Goal: Task Accomplishment & Management: Complete application form

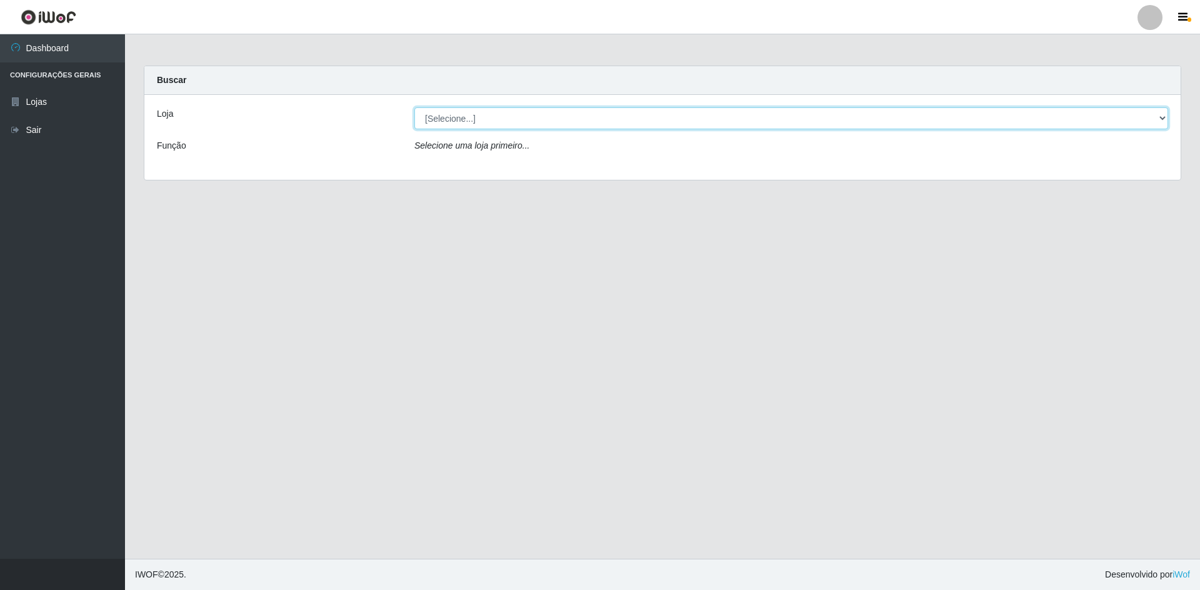
click at [451, 116] on select "[Selecione...] Hiper Queiroz - [GEOGRAPHIC_DATA] [GEOGRAPHIC_DATA] [GEOGRAPHIC_…" at bounding box center [791, 118] width 754 height 22
select select "517"
click at [414, 107] on select "[Selecione...] Hiper Queiroz - [GEOGRAPHIC_DATA] [GEOGRAPHIC_DATA] [GEOGRAPHIC_…" at bounding box center [791, 118] width 754 height 22
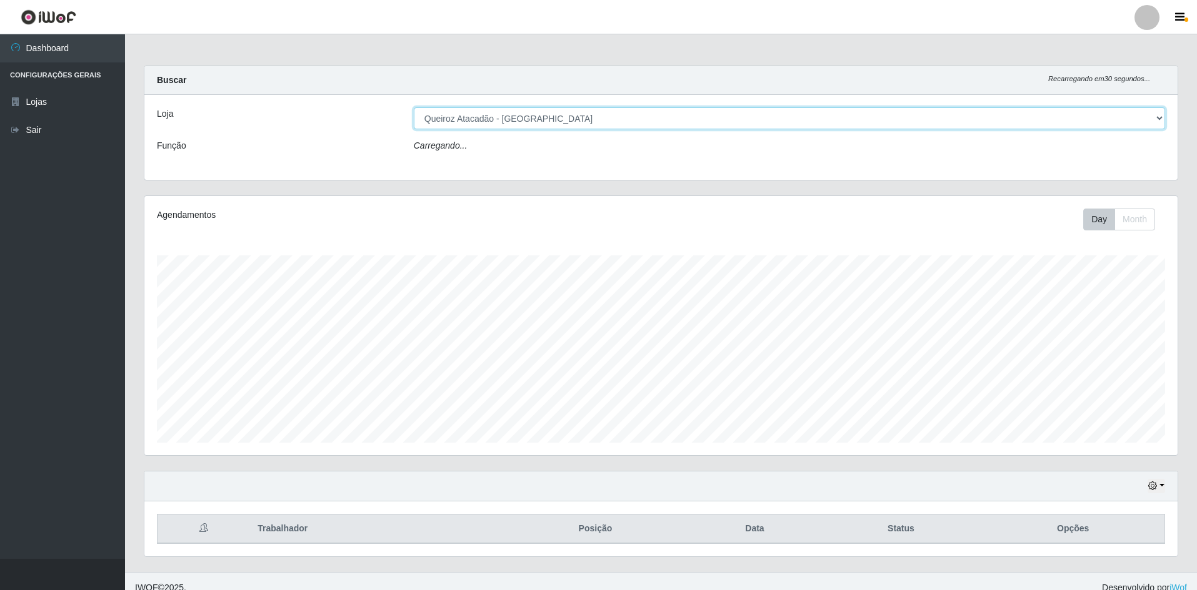
scroll to position [259, 1033]
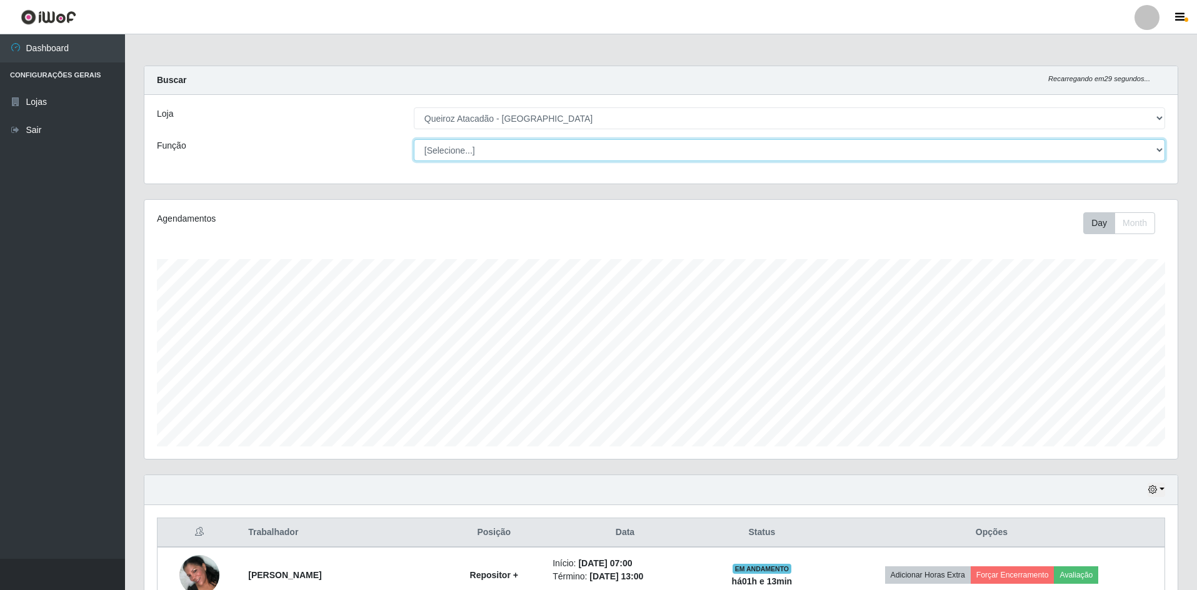
click at [462, 151] on select "[Selecione...] ASG ASG + ASG ++ Embalador Embalador + Embalador ++ Operador de …" at bounding box center [789, 150] width 751 height 22
click at [414, 139] on select "[Selecione...] ASG ASG + ASG ++ Embalador Embalador + Embalador ++ Operador de …" at bounding box center [789, 150] width 751 height 22
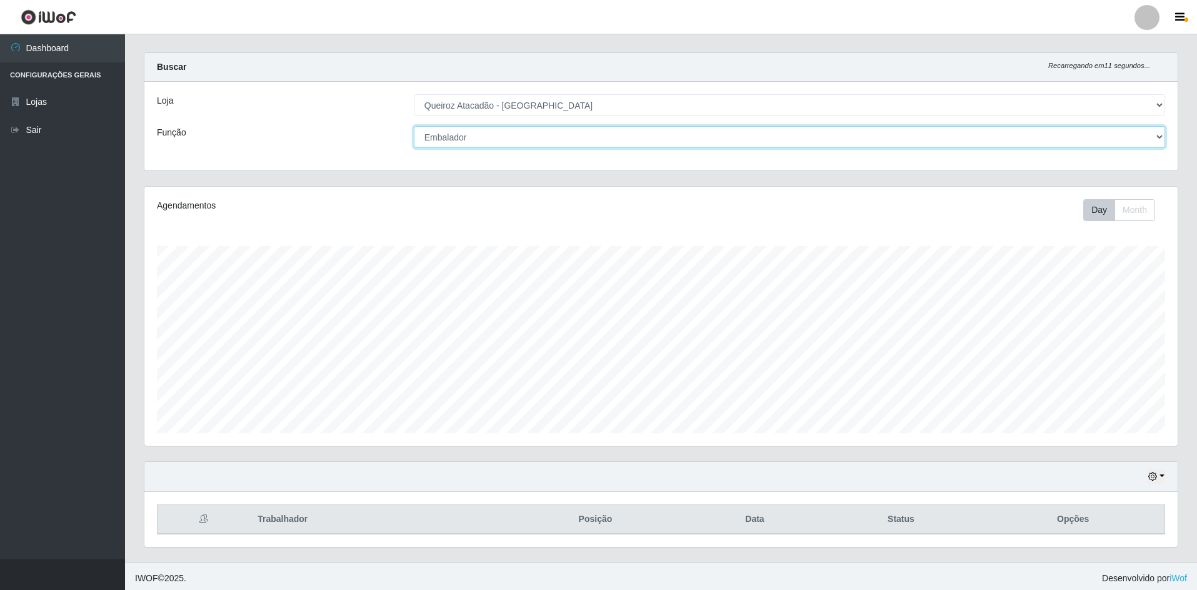
scroll to position [17, 0]
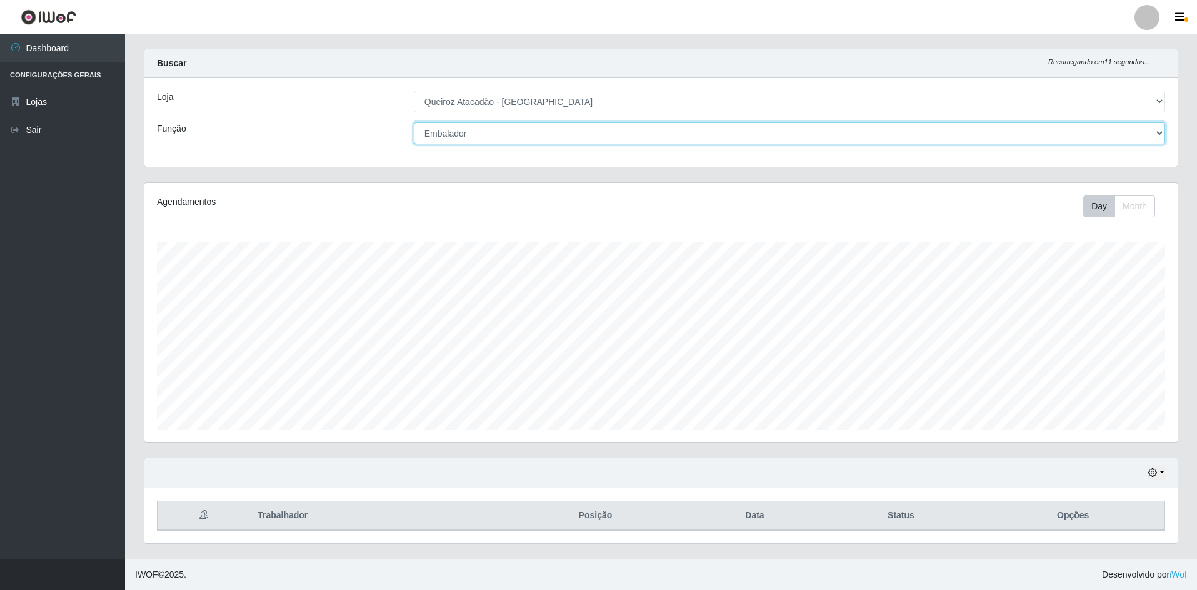
click at [490, 134] on select "[Selecione...] ASG ASG + ASG ++ Embalador Embalador + Embalador ++ Operador de …" at bounding box center [789, 133] width 751 height 22
click at [414, 122] on select "[Selecione...] ASG ASG + ASG ++ Embalador Embalador + Embalador ++ Operador de …" at bounding box center [789, 133] width 751 height 22
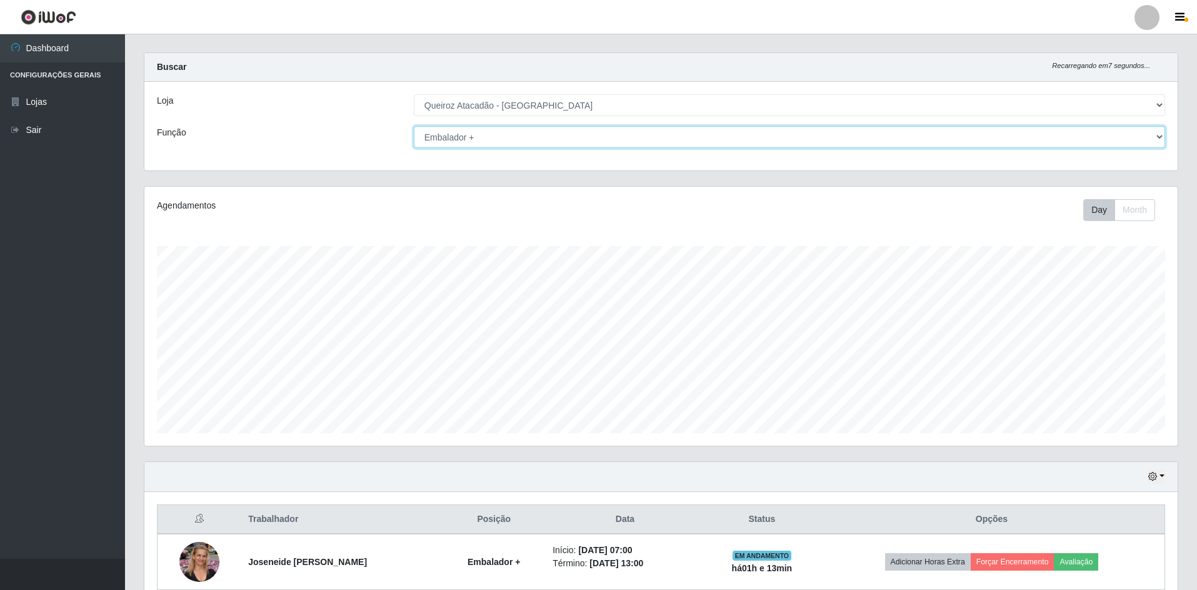
scroll to position [0, 0]
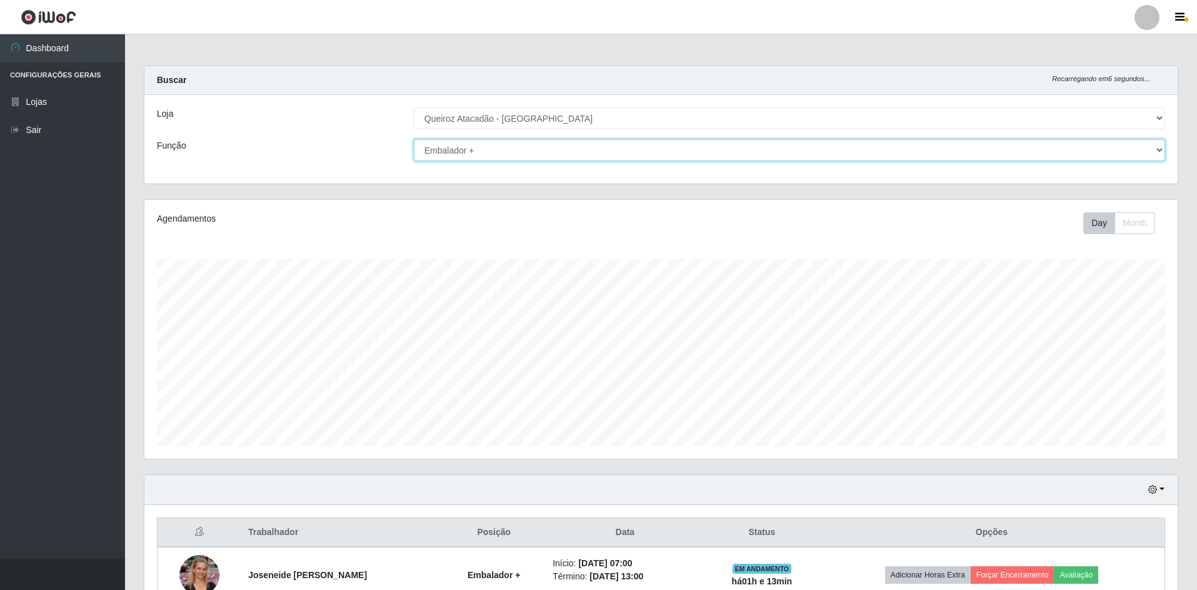
click at [491, 156] on select "[Selecione...] ASG ASG + ASG ++ Embalador Embalador + Embalador ++ Operador de …" at bounding box center [789, 150] width 751 height 22
click at [414, 139] on select "[Selecione...] ASG ASG + ASG ++ Embalador Embalador + Embalador ++ Operador de …" at bounding box center [789, 150] width 751 height 22
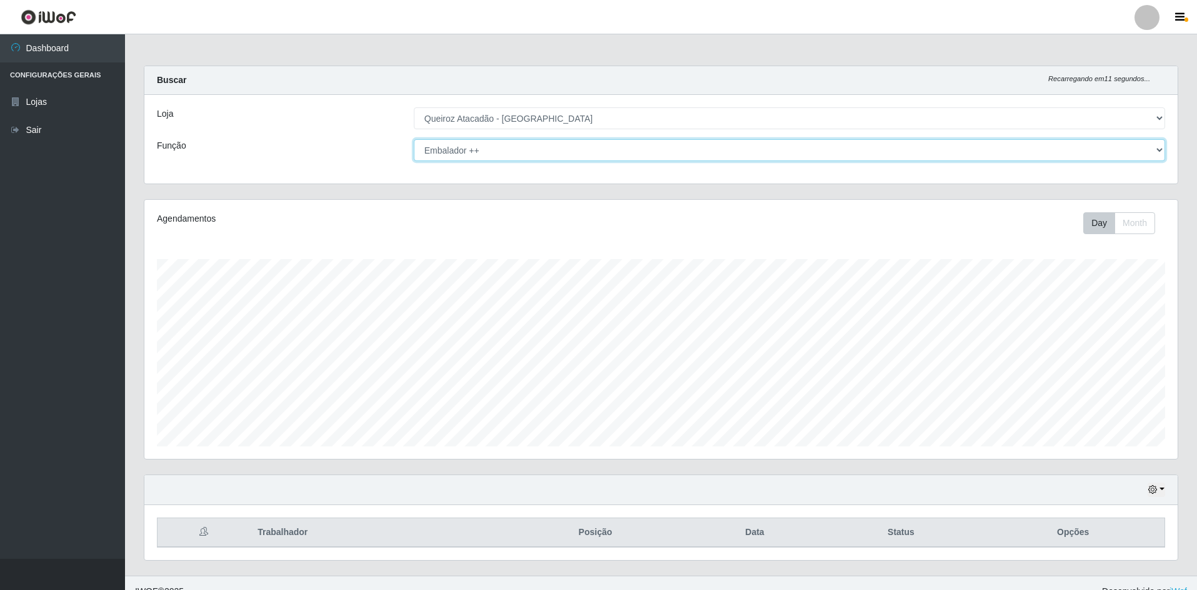
click at [501, 153] on select "[Selecione...] ASG ASG + ASG ++ Embalador Embalador + Embalador ++ Operador de …" at bounding box center [789, 150] width 751 height 22
click at [414, 139] on select "[Selecione...] ASG ASG + ASG ++ Embalador Embalador + Embalador ++ Operador de …" at bounding box center [789, 150] width 751 height 22
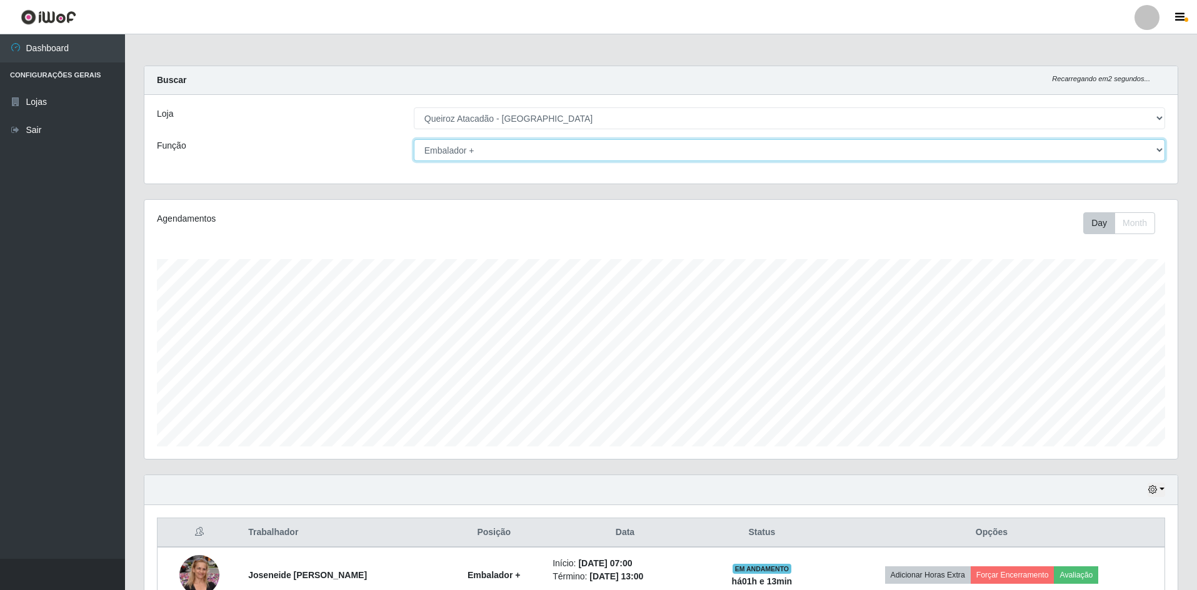
click at [540, 146] on select "[Selecione...] ASG ASG + ASG ++ Embalador Embalador + Embalador ++ Operador de …" at bounding box center [789, 150] width 751 height 22
click at [414, 139] on select "[Selecione...] ASG ASG + ASG ++ Embalador Embalador + Embalador ++ Operador de …" at bounding box center [789, 150] width 751 height 22
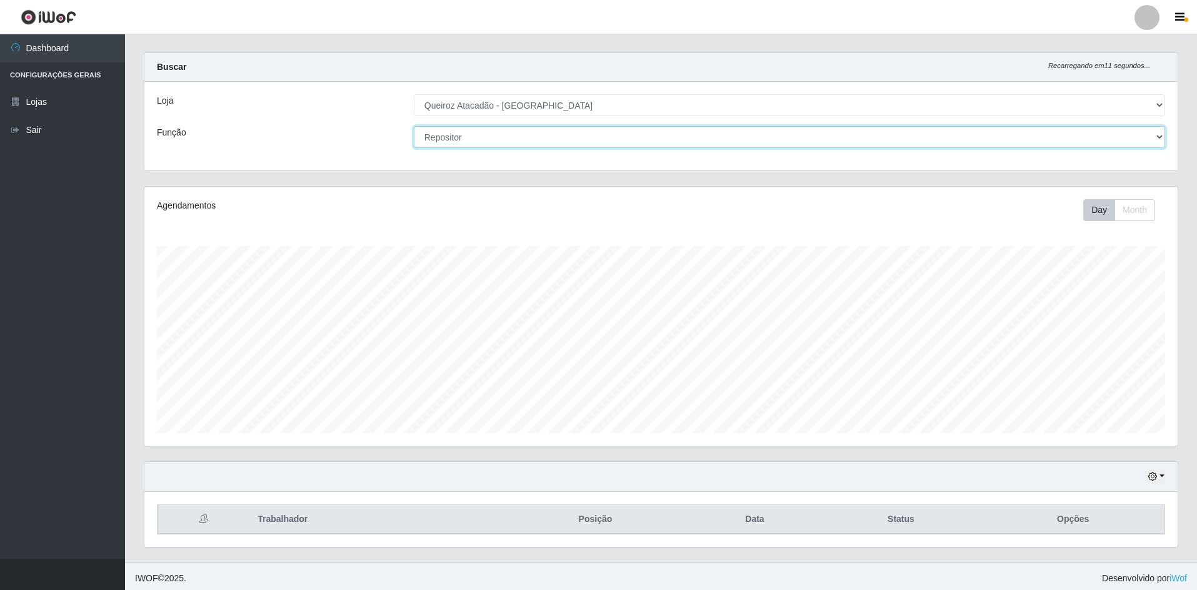
scroll to position [17, 0]
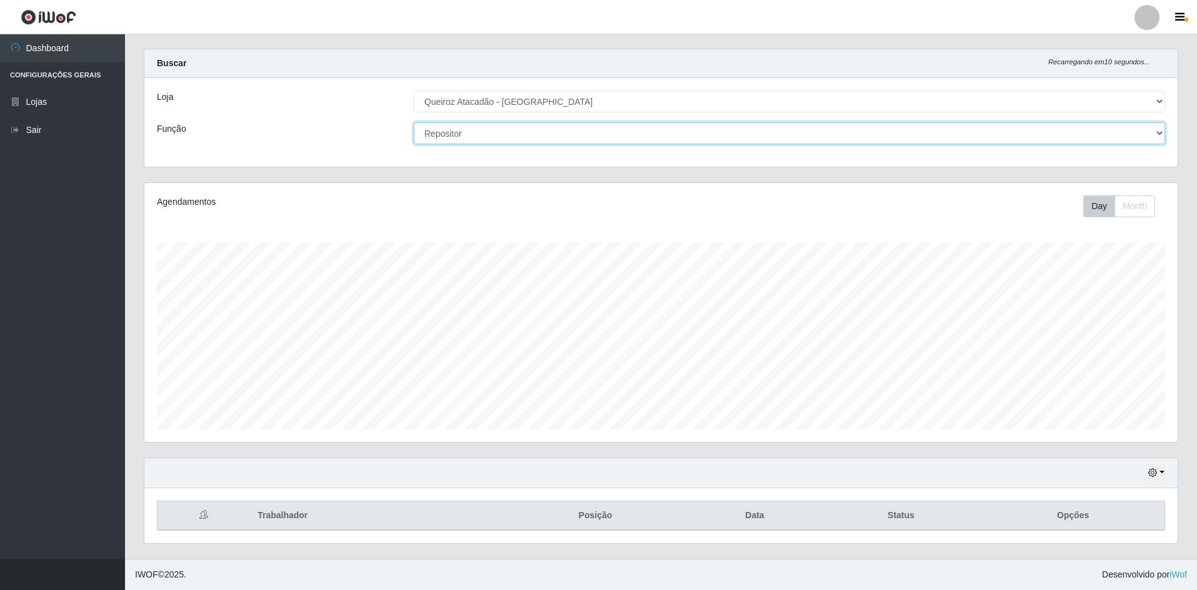
click at [517, 130] on select "[Selecione...] ASG ASG + ASG ++ Embalador Embalador + Embalador ++ Operador de …" at bounding box center [789, 133] width 751 height 22
click at [414, 122] on select "[Selecione...] ASG ASG + ASG ++ Embalador Embalador + Embalador ++ Operador de …" at bounding box center [789, 133] width 751 height 22
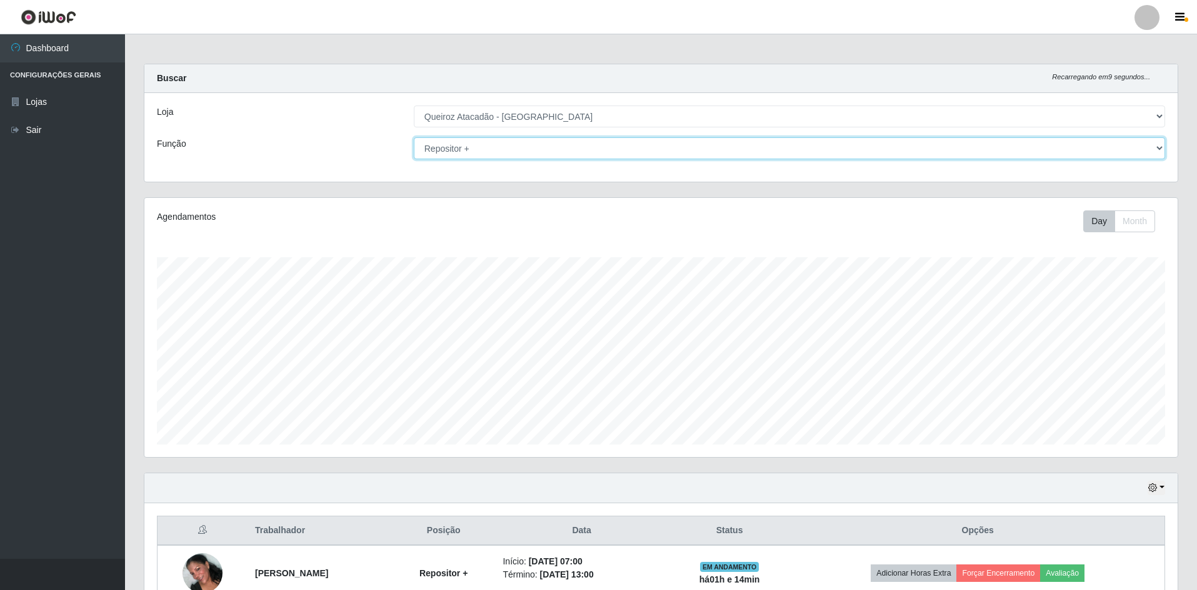
scroll to position [0, 0]
click at [502, 149] on select "[Selecione...] ASG ASG + ASG ++ Embalador Embalador + Embalador ++ Operador de …" at bounding box center [789, 150] width 751 height 22
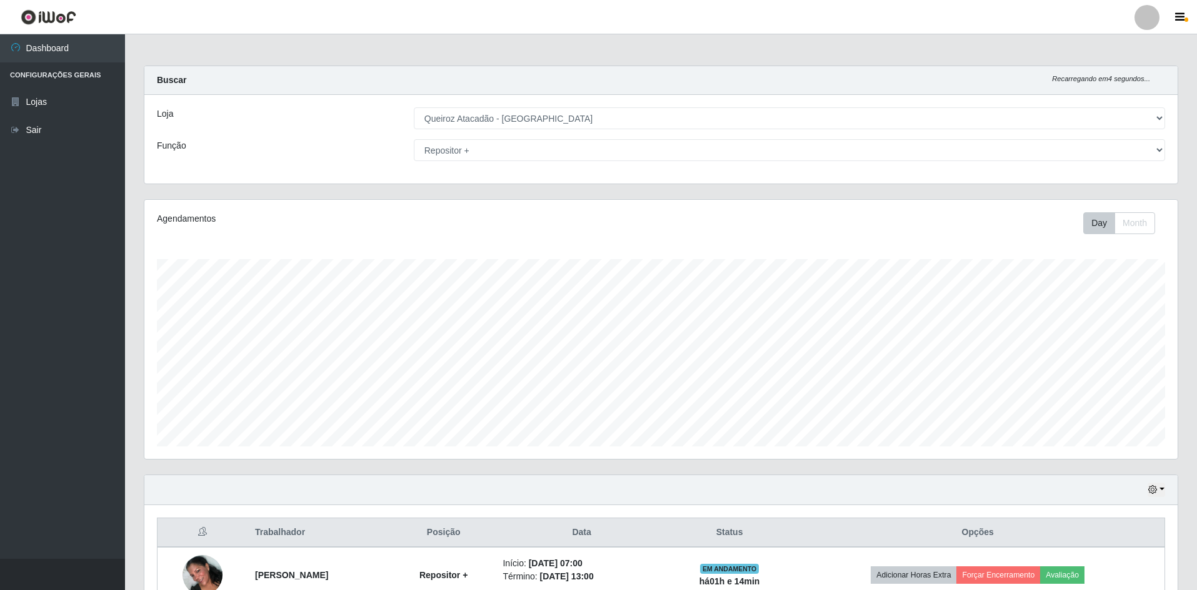
click at [499, 161] on div "Loja [Selecione...] Hiper Queiroz - [GEOGRAPHIC_DATA] [GEOGRAPHIC_DATA] [GEOGRA…" at bounding box center [660, 139] width 1033 height 89
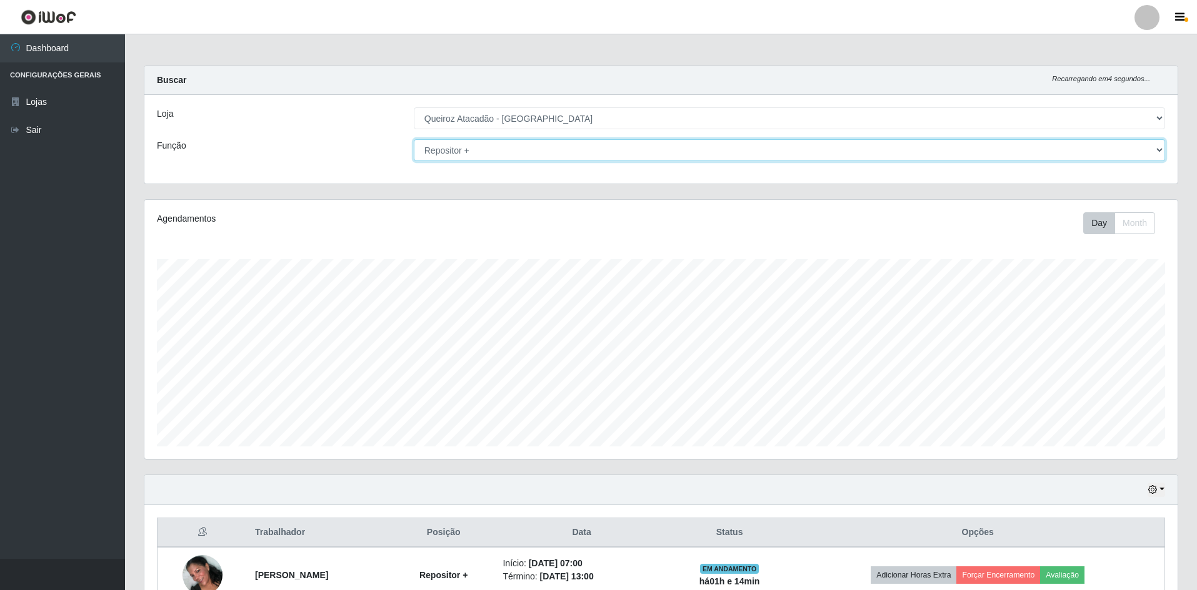
click at [495, 147] on select "[Selecione...] ASG ASG + ASG ++ Embalador Embalador + Embalador ++ Operador de …" at bounding box center [789, 150] width 751 height 22
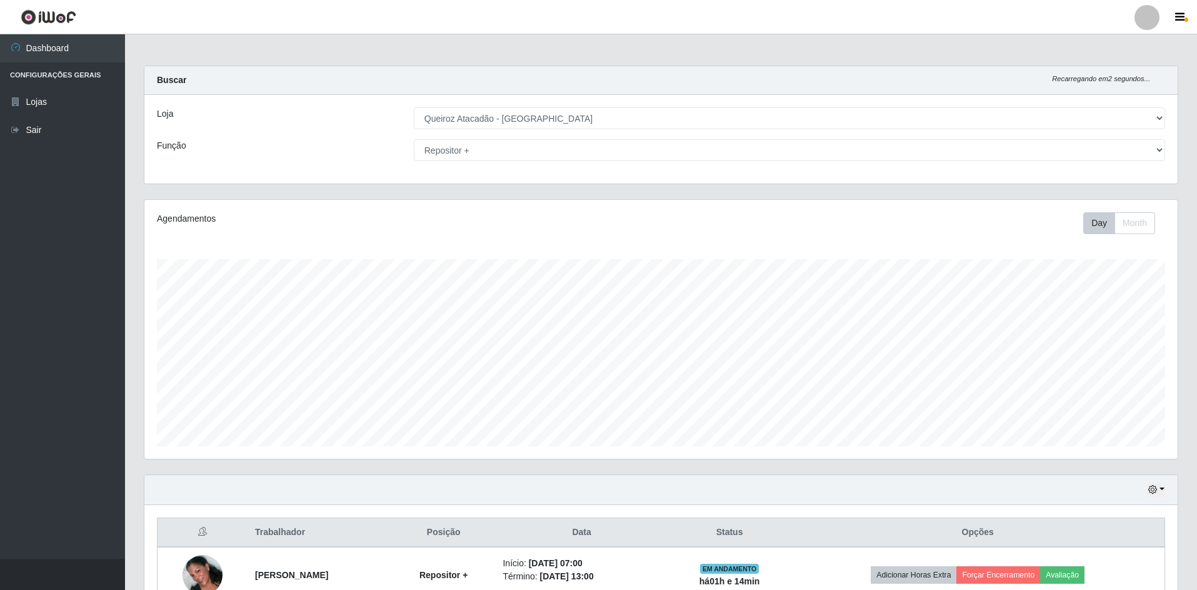
click at [499, 138] on div "Loja [Selecione...] Hiper Queiroz - [GEOGRAPHIC_DATA] [GEOGRAPHIC_DATA] [GEOGRA…" at bounding box center [660, 139] width 1033 height 89
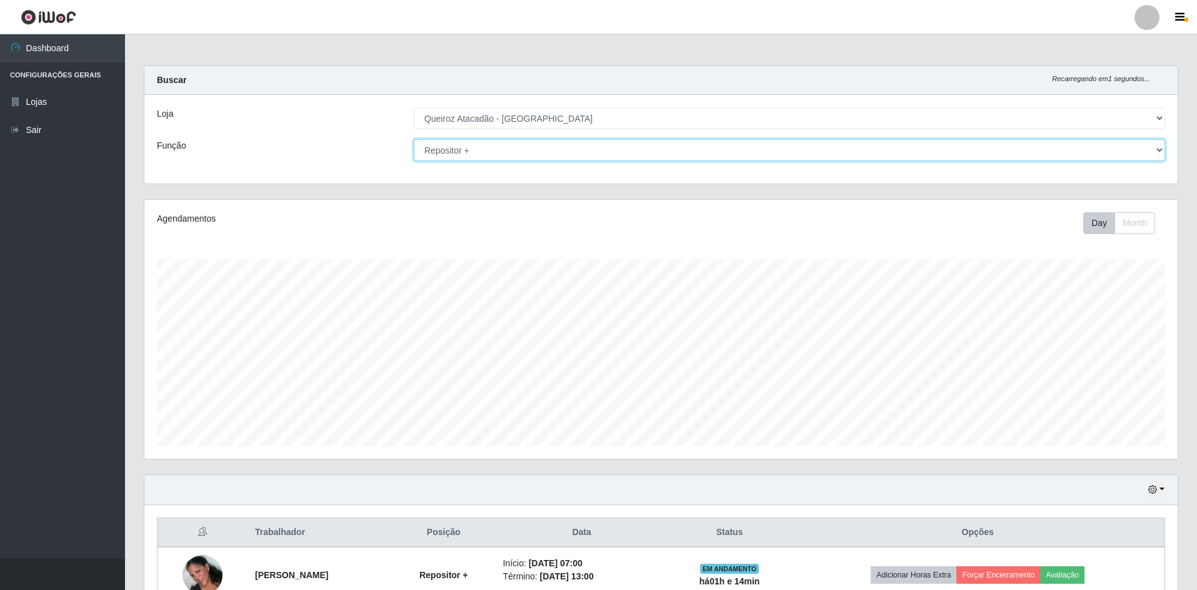
click at [495, 149] on select "[Selecione...] ASG ASG + ASG ++ Embalador Embalador + Embalador ++ Operador de …" at bounding box center [789, 150] width 751 height 22
click at [478, 154] on select "[Selecione...] ASG ASG + ASG ++ Embalador Embalador + Embalador ++ Operador de …" at bounding box center [789, 150] width 751 height 22
click at [414, 139] on select "[Selecione...] ASG ASG + ASG ++ Embalador Embalador + Embalador ++ Operador de …" at bounding box center [789, 150] width 751 height 22
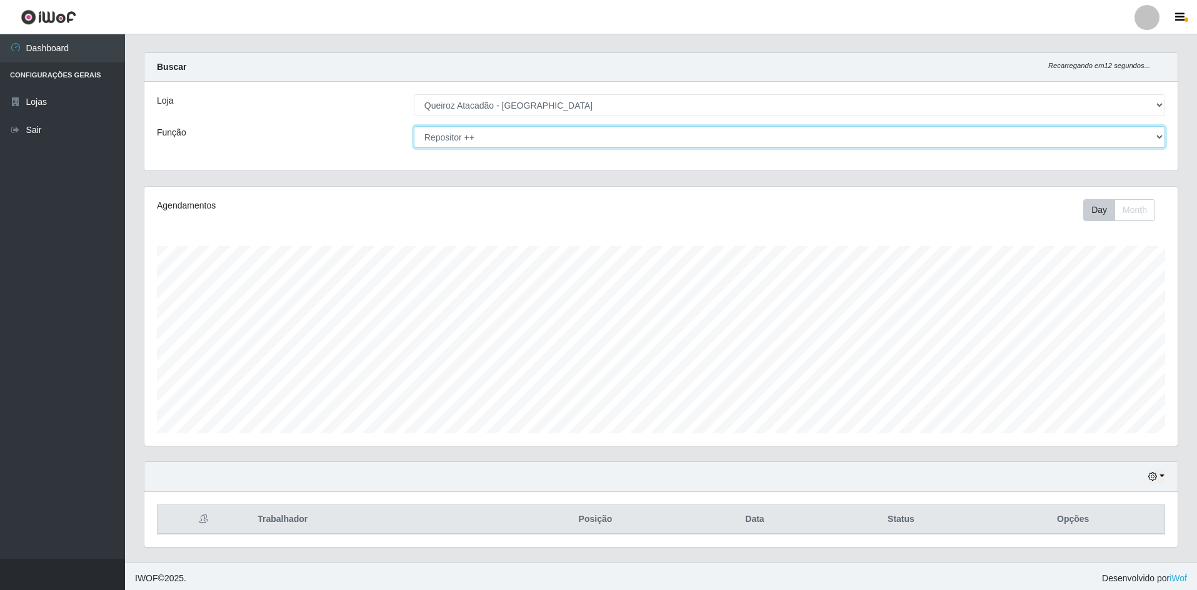
scroll to position [17, 0]
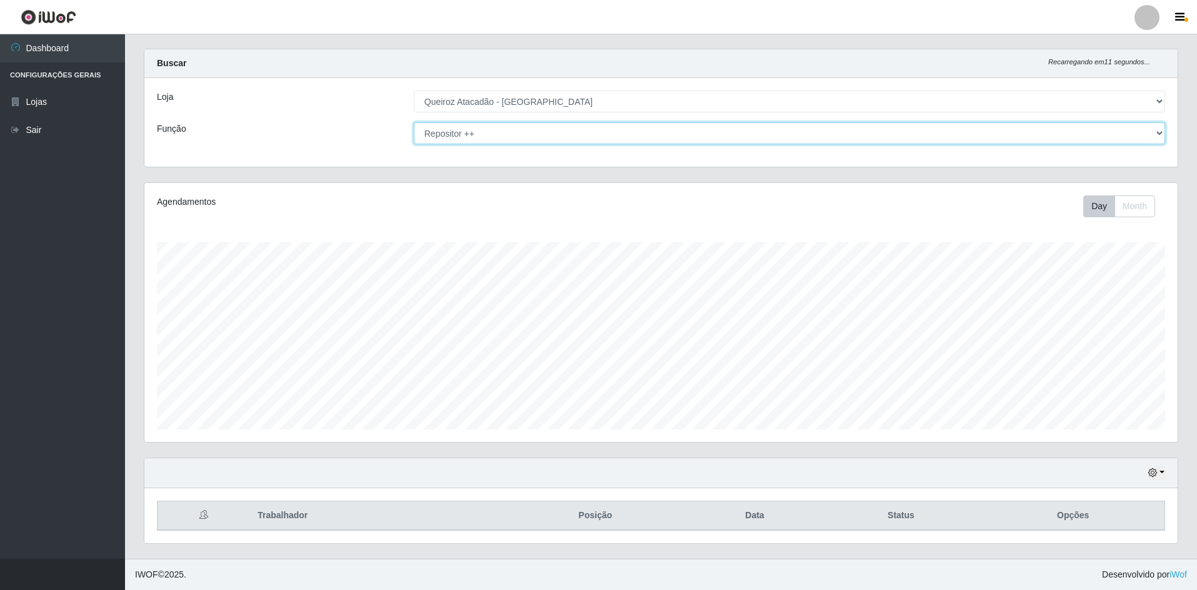
click at [511, 131] on select "[Selecione...] ASG ASG + ASG ++ Embalador Embalador + Embalador ++ Operador de …" at bounding box center [789, 133] width 751 height 22
click at [414, 122] on select "[Selecione...] ASG ASG + ASG ++ Embalador Embalador + Embalador ++ Operador de …" at bounding box center [789, 133] width 751 height 22
click at [479, 137] on select "[Selecione...] ASG ASG + ASG ++ Embalador Embalador + Embalador ++ Operador de …" at bounding box center [789, 133] width 751 height 22
select select "70"
click at [414, 122] on select "[Selecione...] ASG ASG + ASG ++ Embalador Embalador + Embalador ++ Operador de …" at bounding box center [789, 133] width 751 height 22
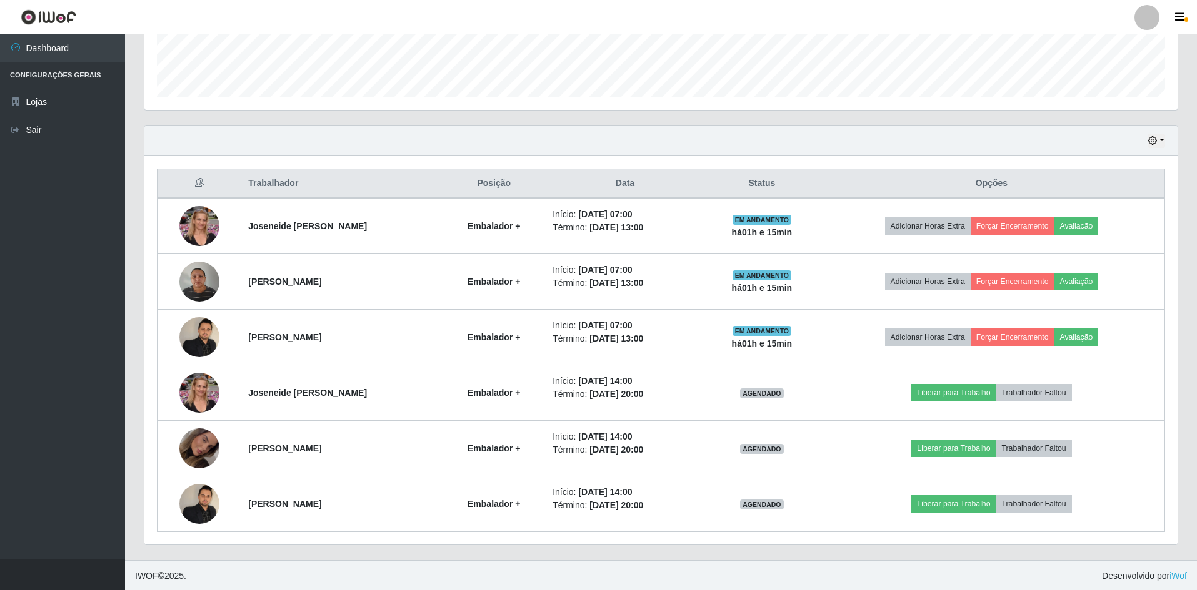
scroll to position [351, 0]
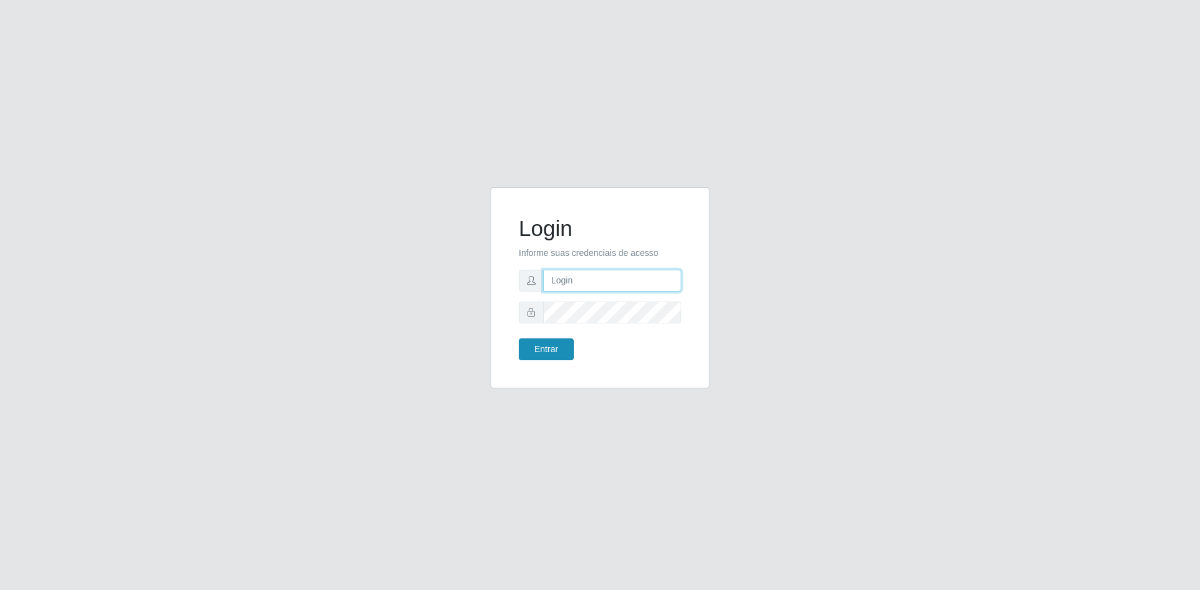
type input "[EMAIL_ADDRESS][DOMAIN_NAME]"
click at [552, 358] on button "Entrar" at bounding box center [546, 350] width 55 height 22
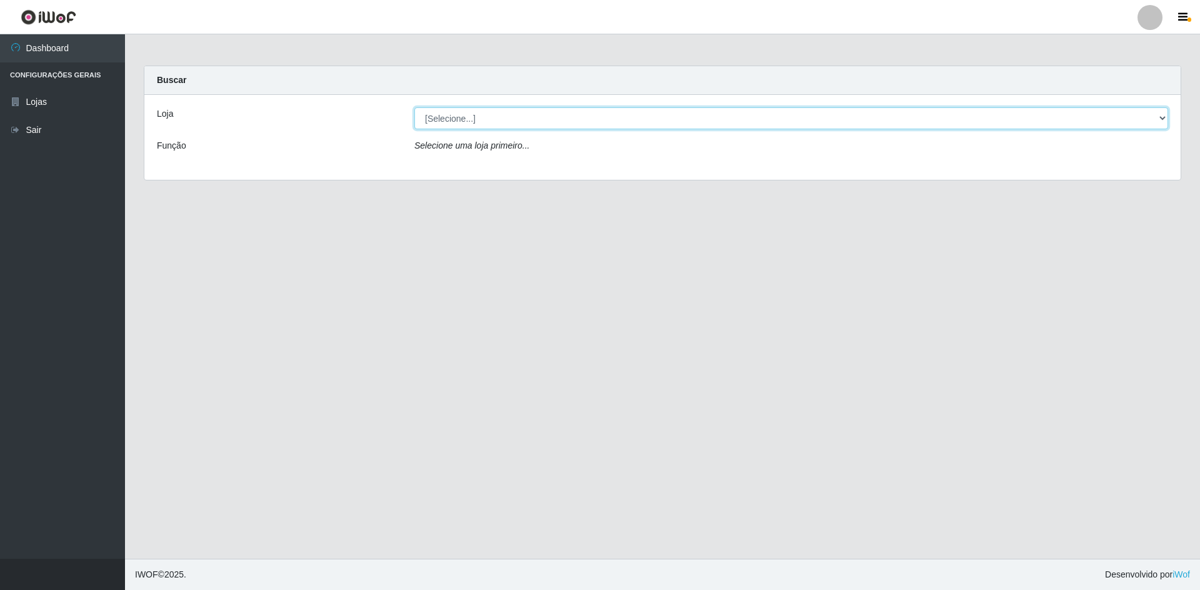
click at [469, 123] on select "[Selecione...] Hiper Queiroz - [GEOGRAPHIC_DATA] [GEOGRAPHIC_DATA] [GEOGRAPHIC_…" at bounding box center [791, 118] width 754 height 22
select select "517"
click at [414, 107] on select "[Selecione...] Hiper Queiroz - [GEOGRAPHIC_DATA] [GEOGRAPHIC_DATA] [GEOGRAPHIC_…" at bounding box center [791, 118] width 754 height 22
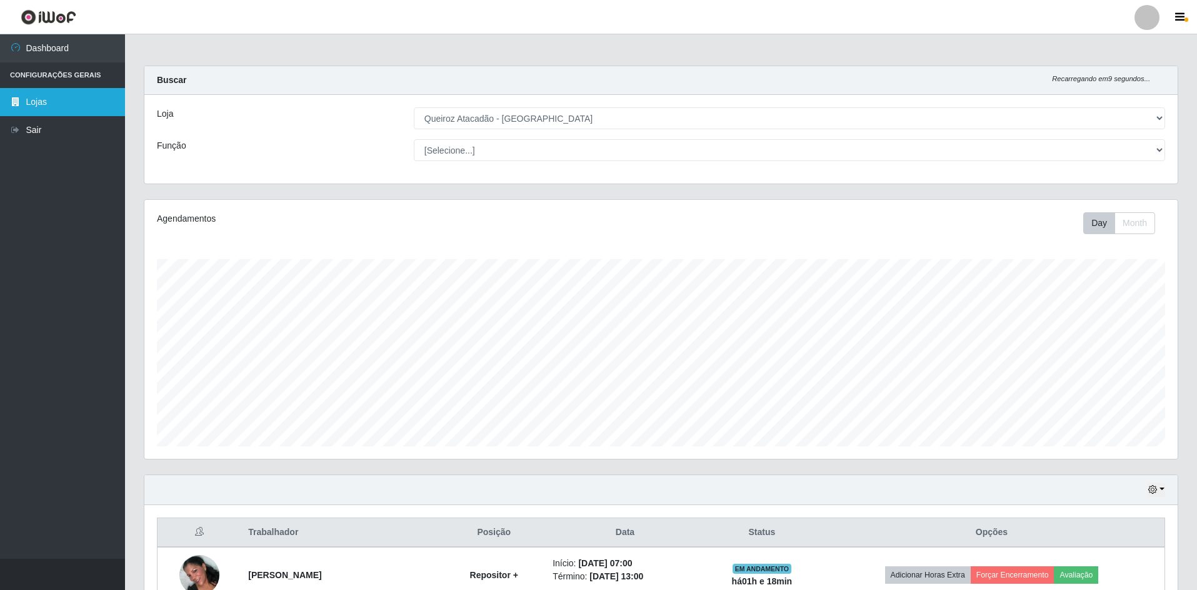
click at [73, 106] on link "Lojas" at bounding box center [62, 102] width 125 height 28
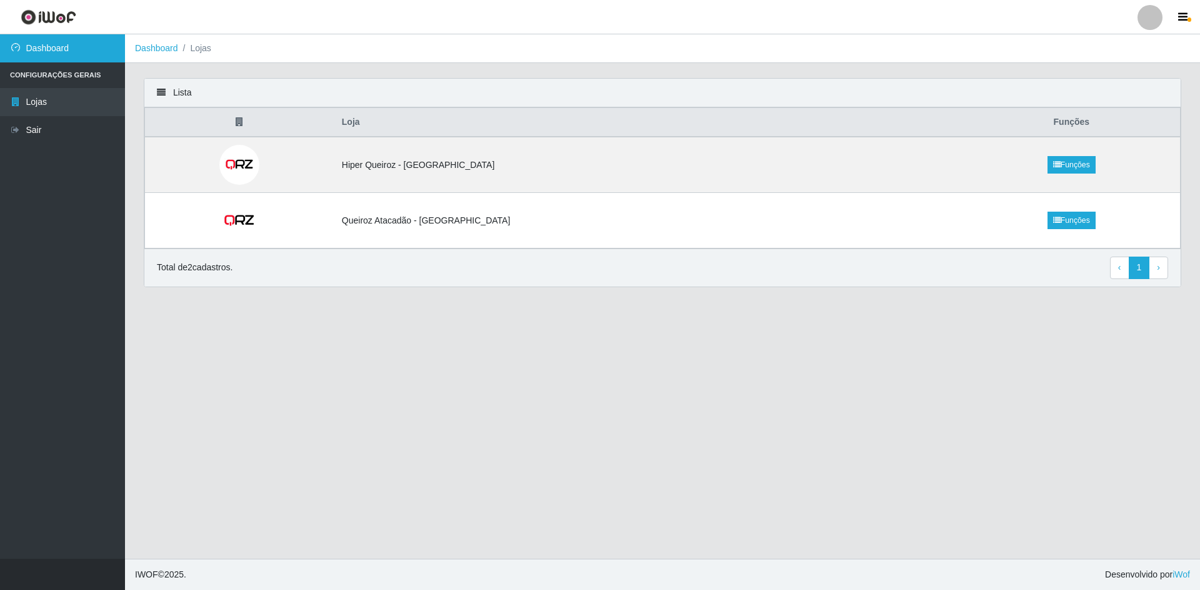
click at [49, 52] on link "Dashboard" at bounding box center [62, 48] width 125 height 28
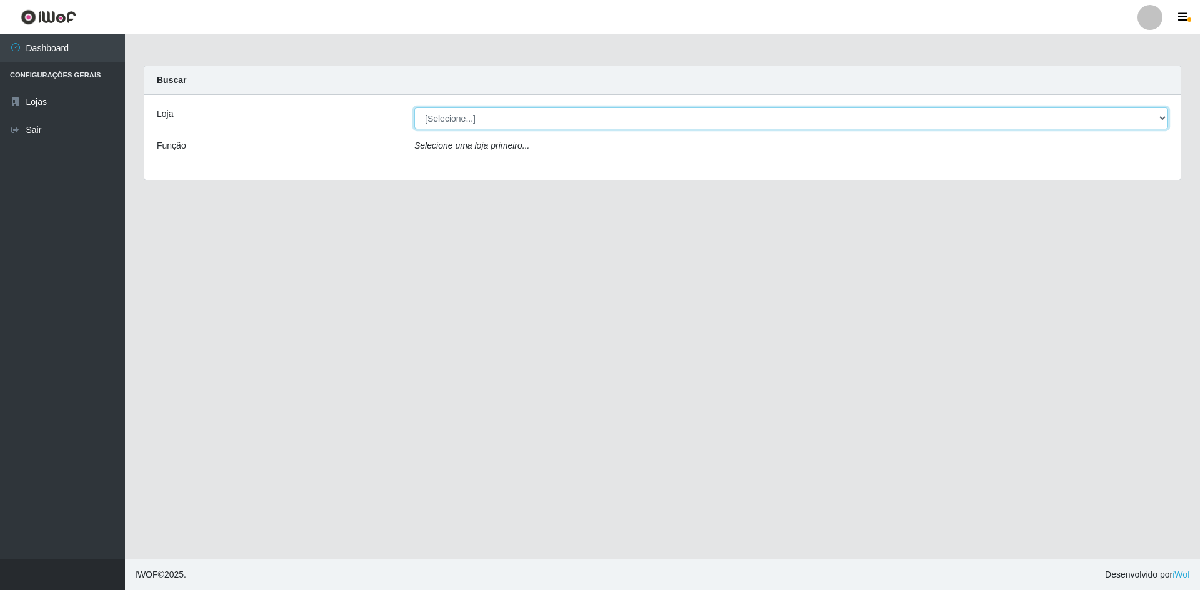
click at [563, 121] on select "[Selecione...] Hiper Queiroz - [GEOGRAPHIC_DATA] [GEOGRAPHIC_DATA] [GEOGRAPHIC_…" at bounding box center [791, 118] width 754 height 22
select select "517"
click at [414, 107] on select "[Selecione...] Hiper Queiroz - [GEOGRAPHIC_DATA] [GEOGRAPHIC_DATA] [GEOGRAPHIC_…" at bounding box center [791, 118] width 754 height 22
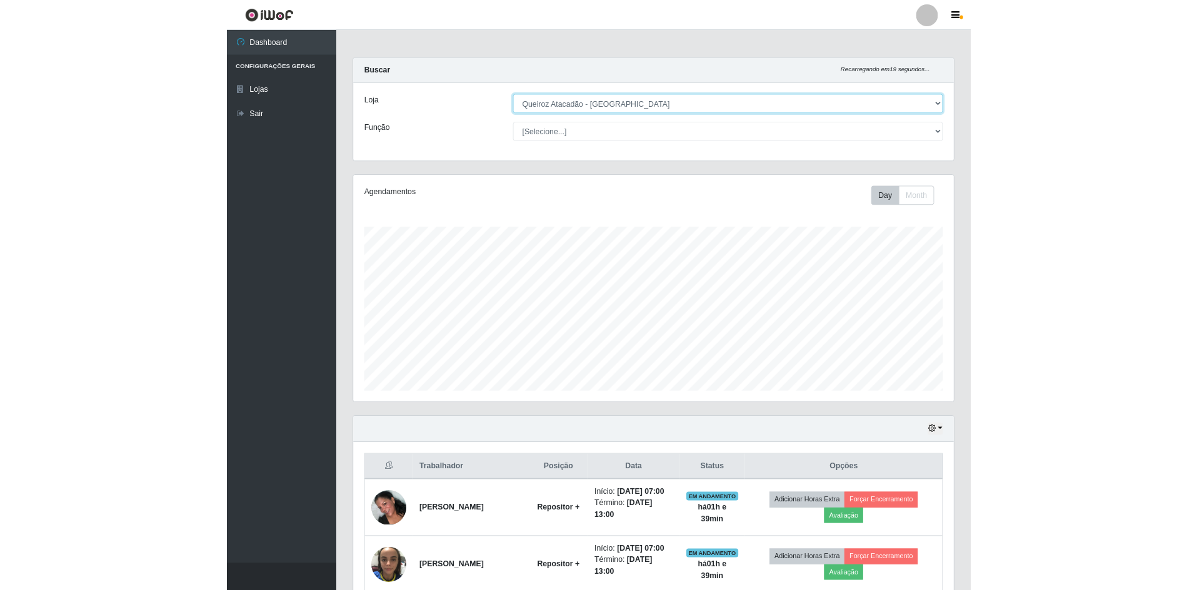
scroll to position [259, 1033]
